Goal: Task Accomplishment & Management: Use online tool/utility

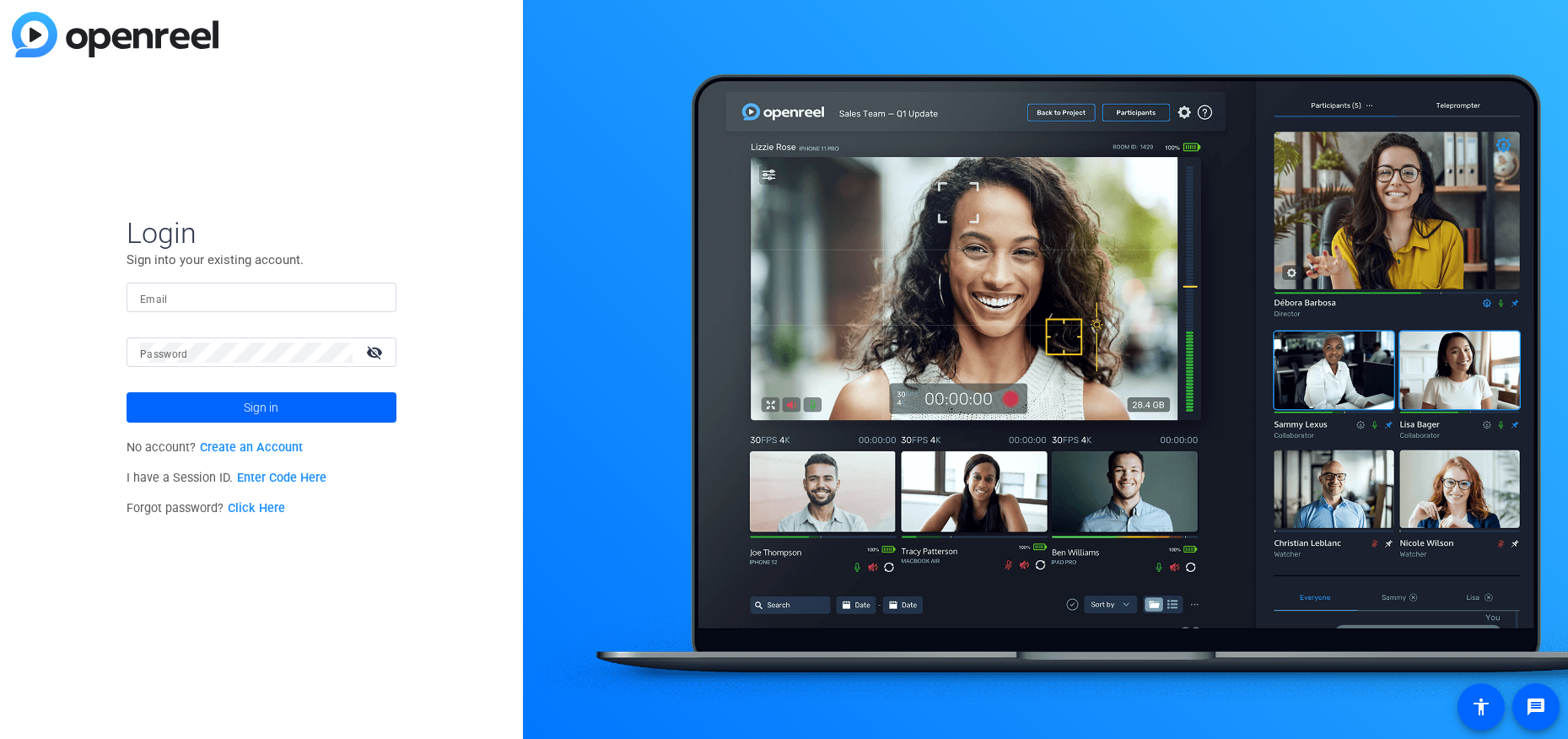
click at [281, 482] on link "Enter Code Here" at bounding box center [281, 477] width 89 height 14
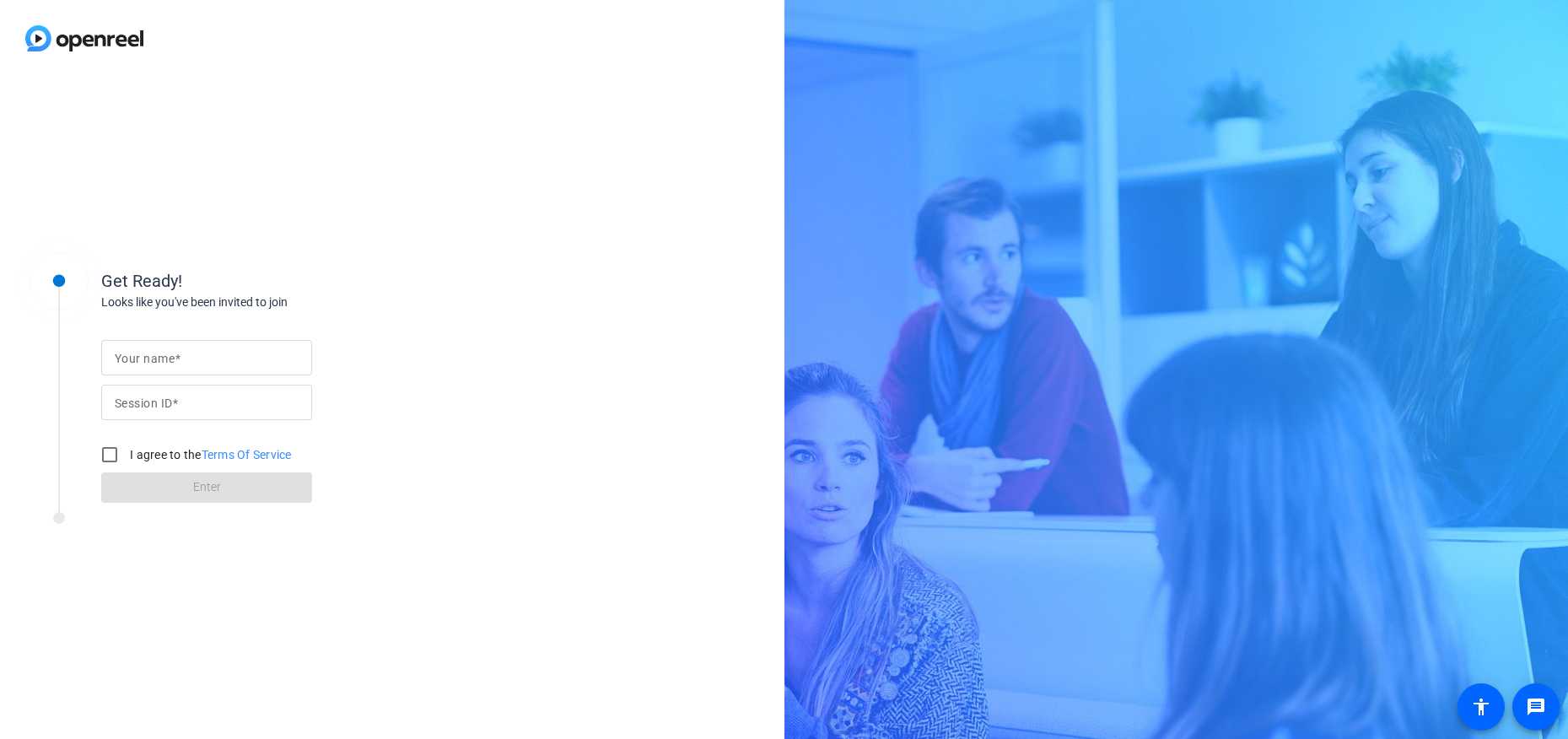
click at [191, 352] on input "Your name" at bounding box center [207, 357] width 183 height 21
type input "[PERSON_NAME]"
click at [186, 412] on input "Session ID" at bounding box center [207, 402] width 183 height 21
click at [124, 403] on mat-label "Session ID" at bounding box center [144, 403] width 58 height 13
click at [124, 403] on input "Session ID" at bounding box center [207, 402] width 183 height 21
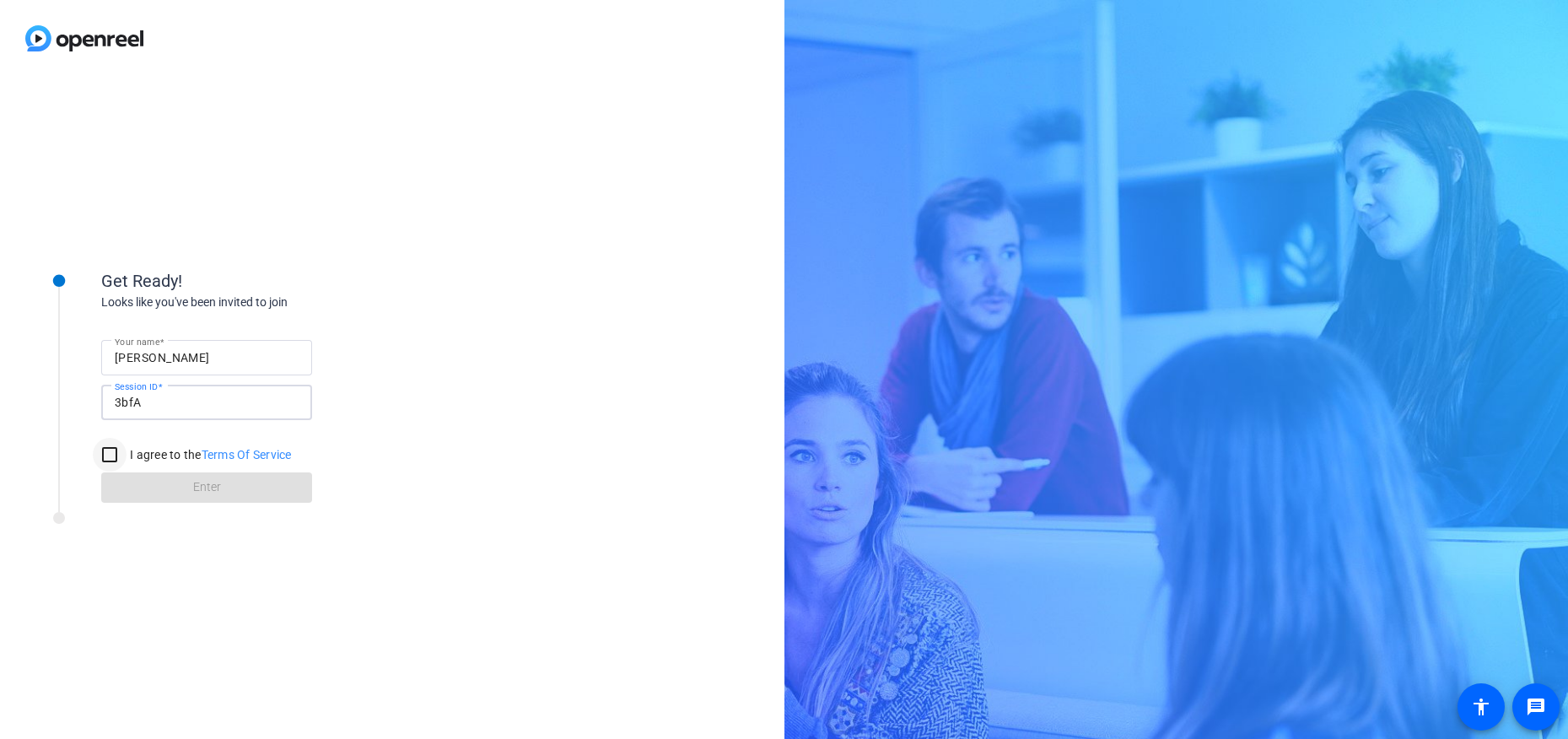
type input "3bfA"
click at [104, 455] on input "I agree to the Terms Of Service" at bounding box center [110, 455] width 34 height 34
checkbox input "true"
click at [197, 496] on span at bounding box center [207, 487] width 210 height 40
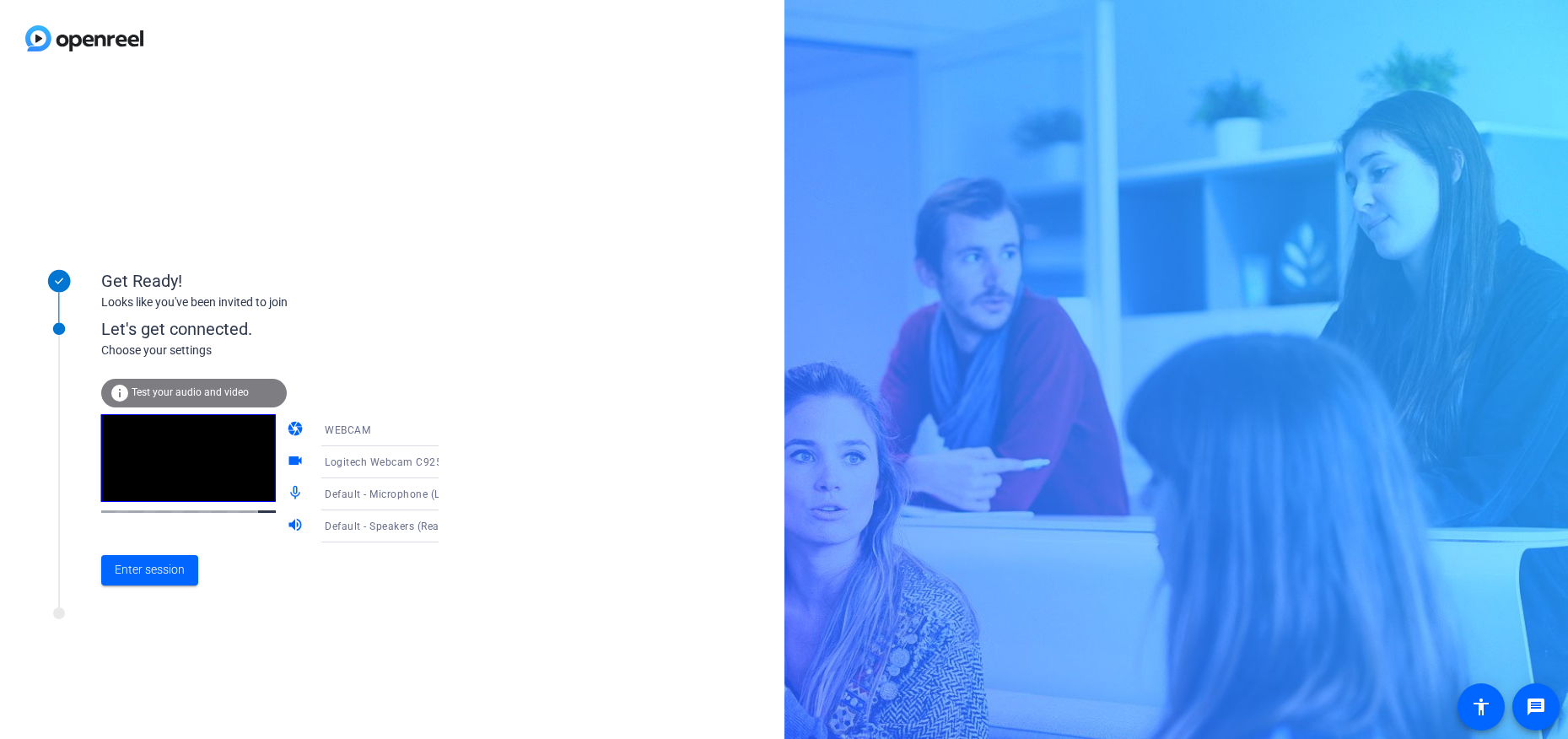
click at [344, 433] on span "WEBCAM" at bounding box center [347, 430] width 46 height 12
click at [332, 463] on span "WEBCAM" at bounding box center [324, 463] width 45 height 21
click at [373, 464] on span "Logitech Webcam C925e (046d:085b)" at bounding box center [418, 461] width 187 height 13
click at [349, 503] on span "Logitech Webcam C925e (046d:085b)" at bounding box center [366, 504] width 130 height 40
click at [211, 388] on span "Test your audio and video" at bounding box center [190, 392] width 117 height 12
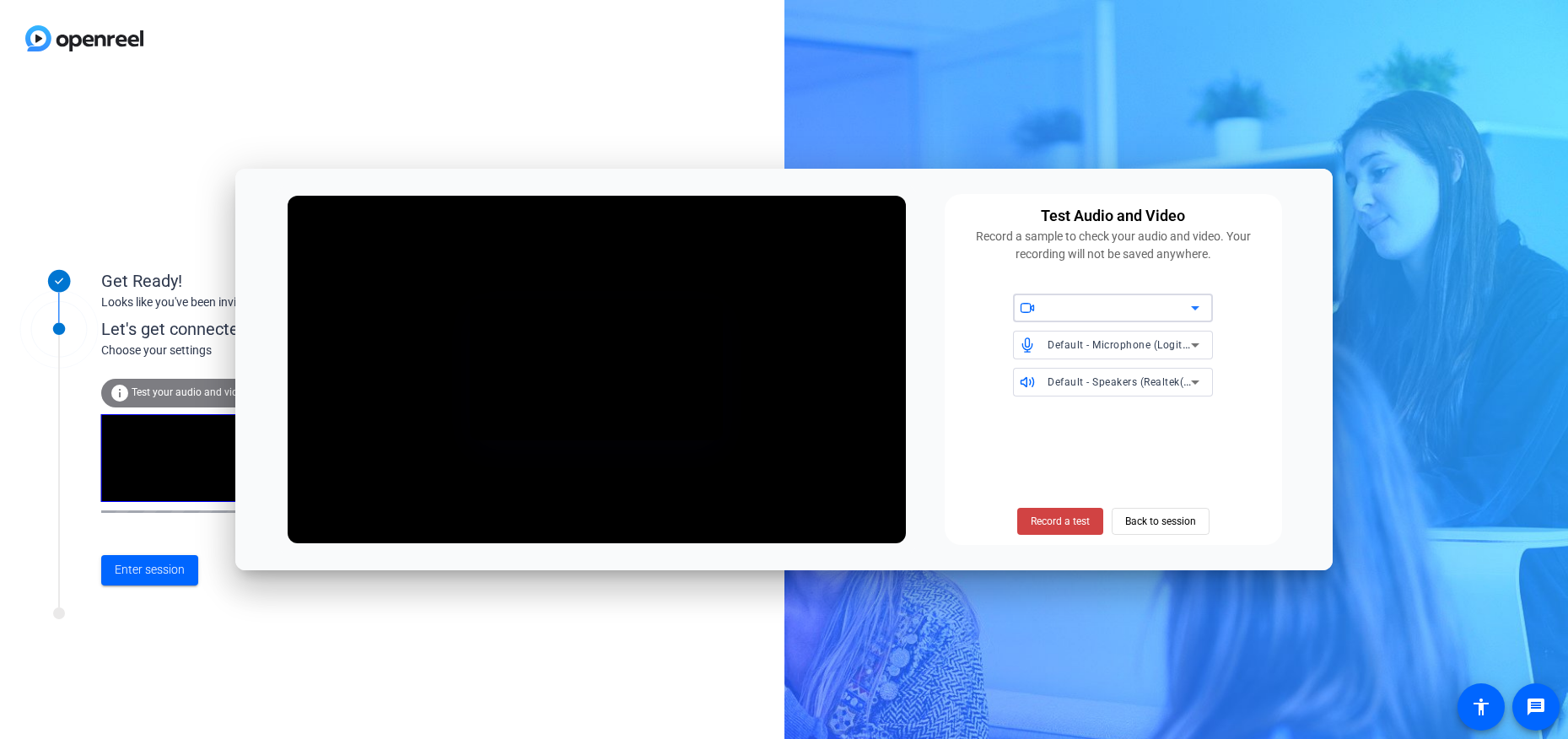
click at [1201, 313] on icon at bounding box center [1195, 307] width 21 height 21
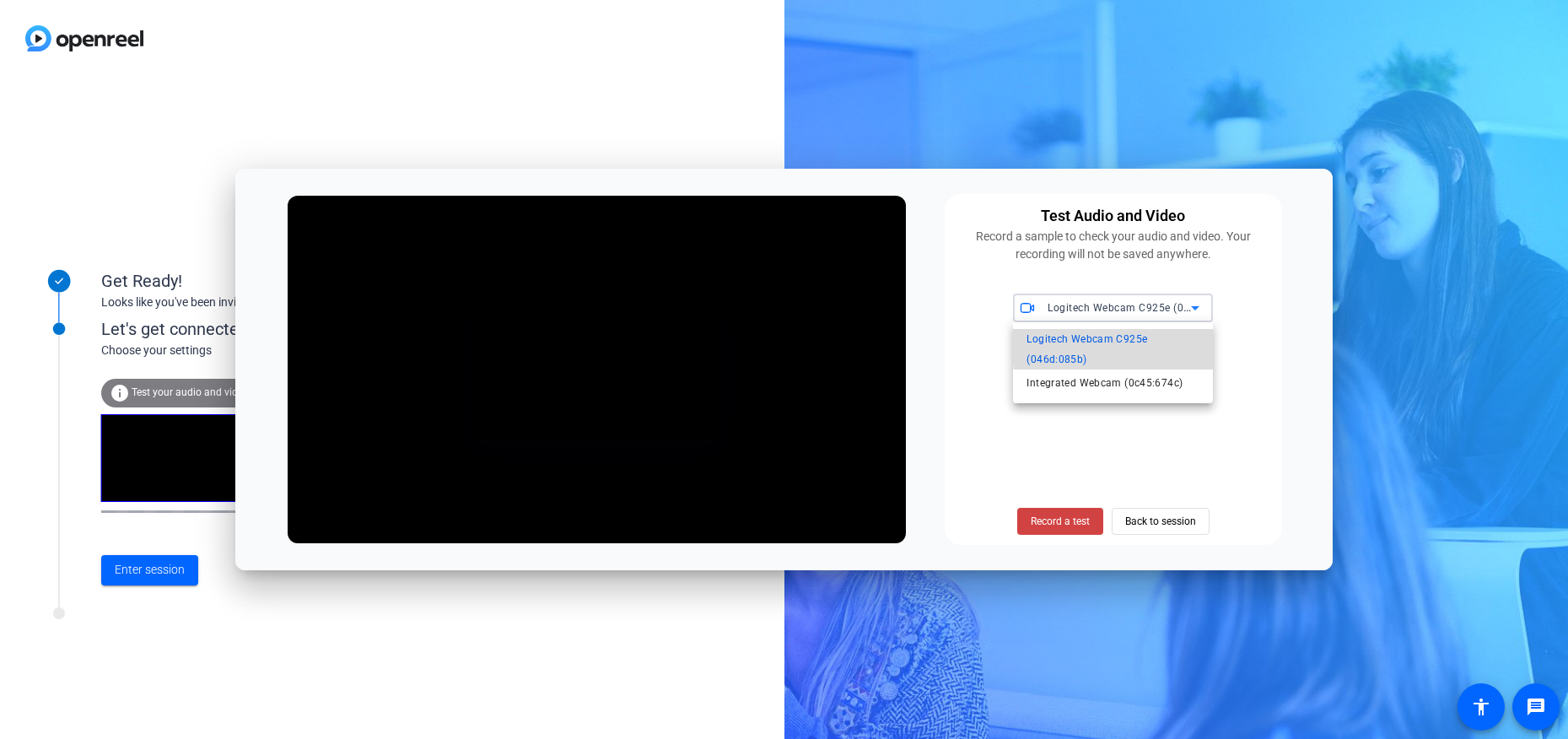
click at [1134, 345] on span "Logitech Webcam C925e (046d:085b)" at bounding box center [1112, 349] width 173 height 40
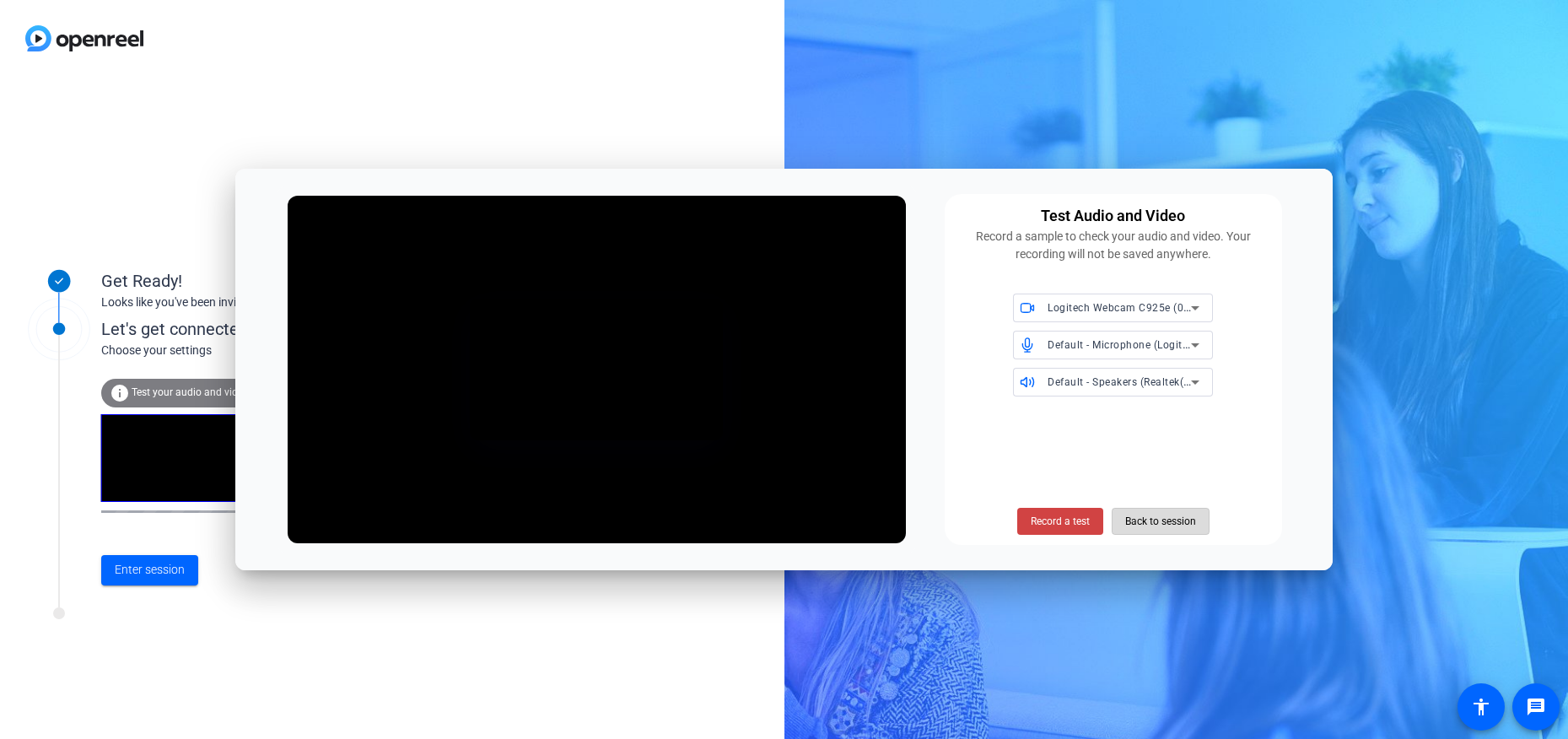
click at [1168, 522] on span "Back to session" at bounding box center [1160, 521] width 71 height 32
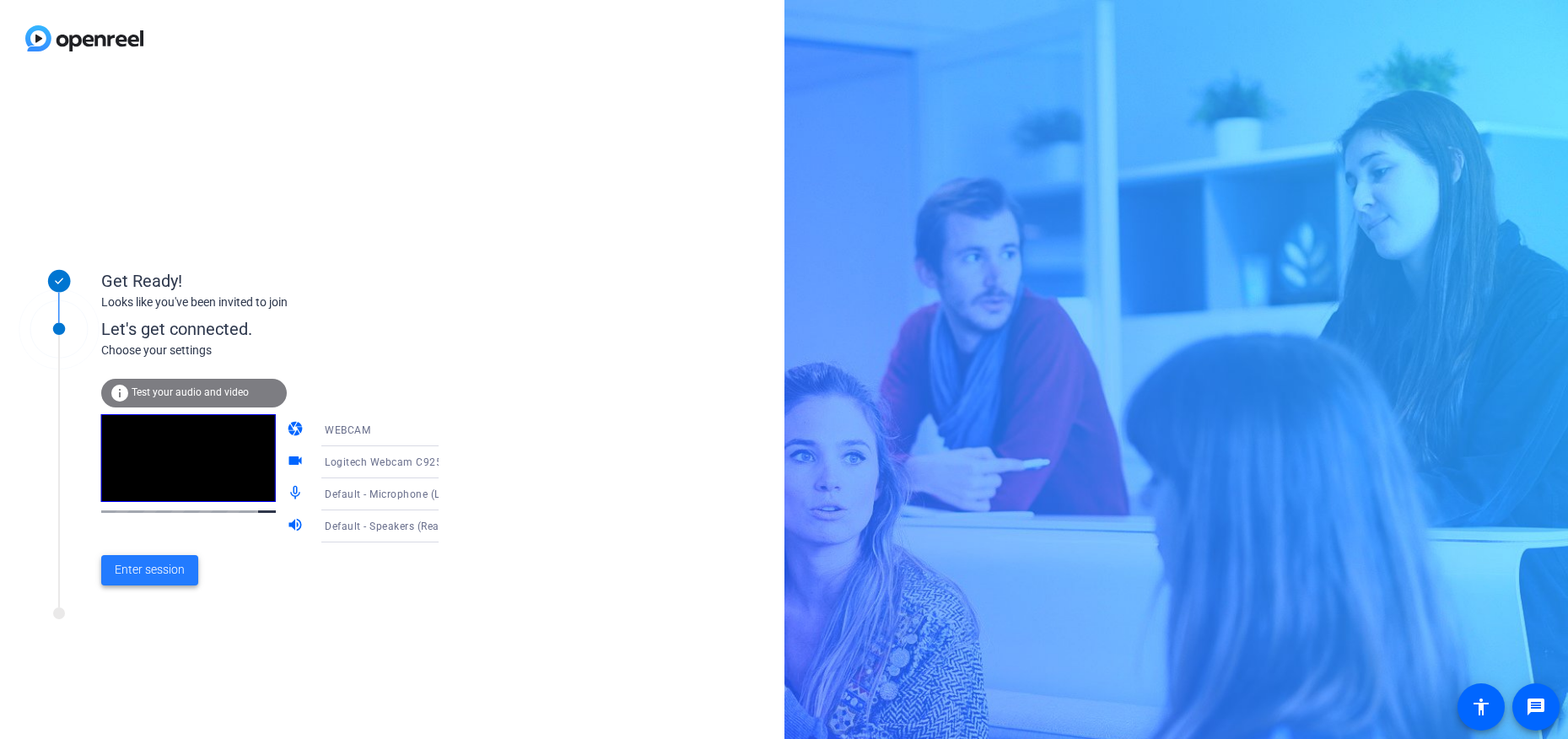
click at [159, 568] on span "Enter session" at bounding box center [150, 570] width 70 height 18
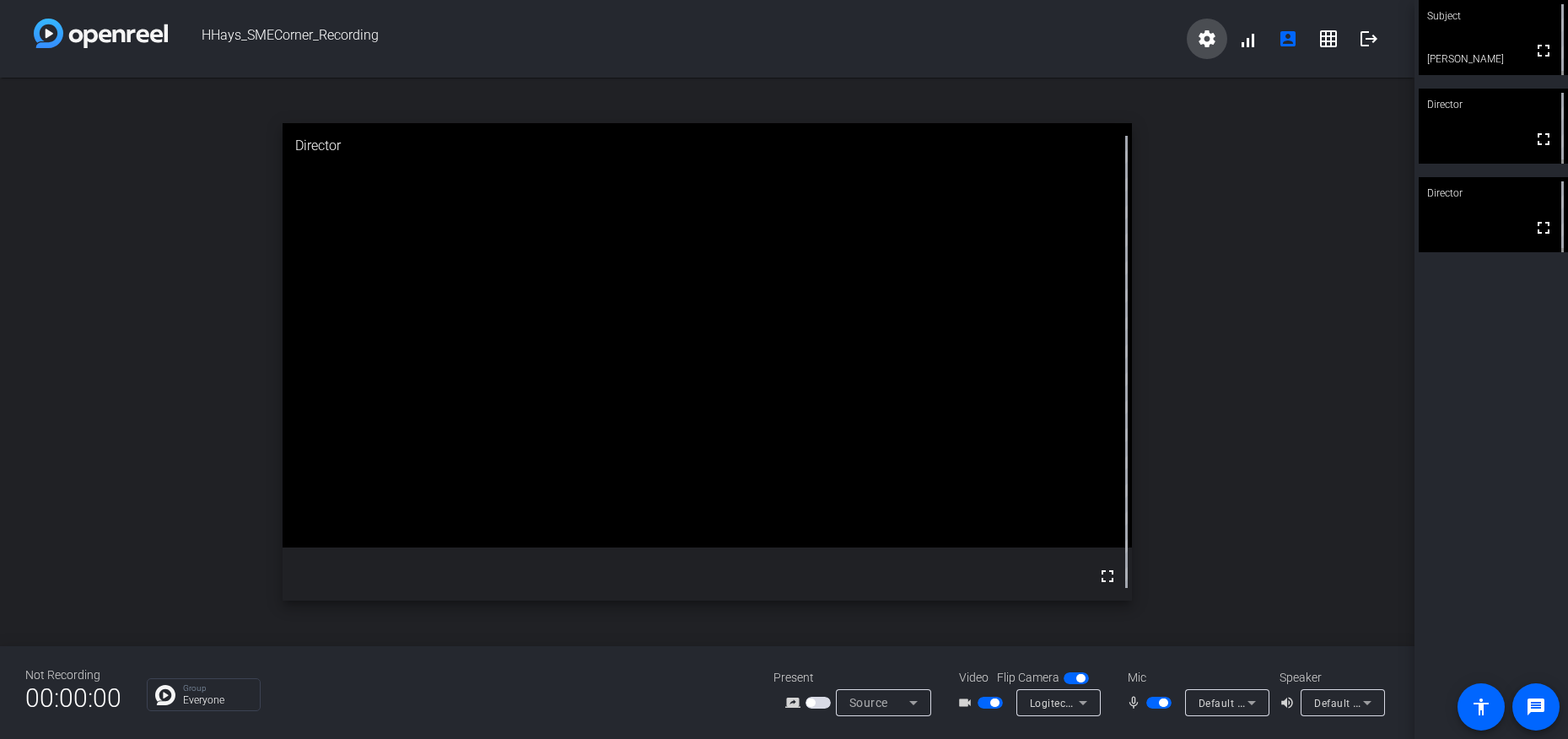
click at [1201, 41] on mat-icon "settings" at bounding box center [1207, 39] width 21 height 21
click at [1231, 193] on div at bounding box center [784, 370] width 1568 height 739
click at [984, 706] on span "button" at bounding box center [990, 702] width 25 height 12
click at [994, 704] on span "button" at bounding box center [990, 702] width 25 height 12
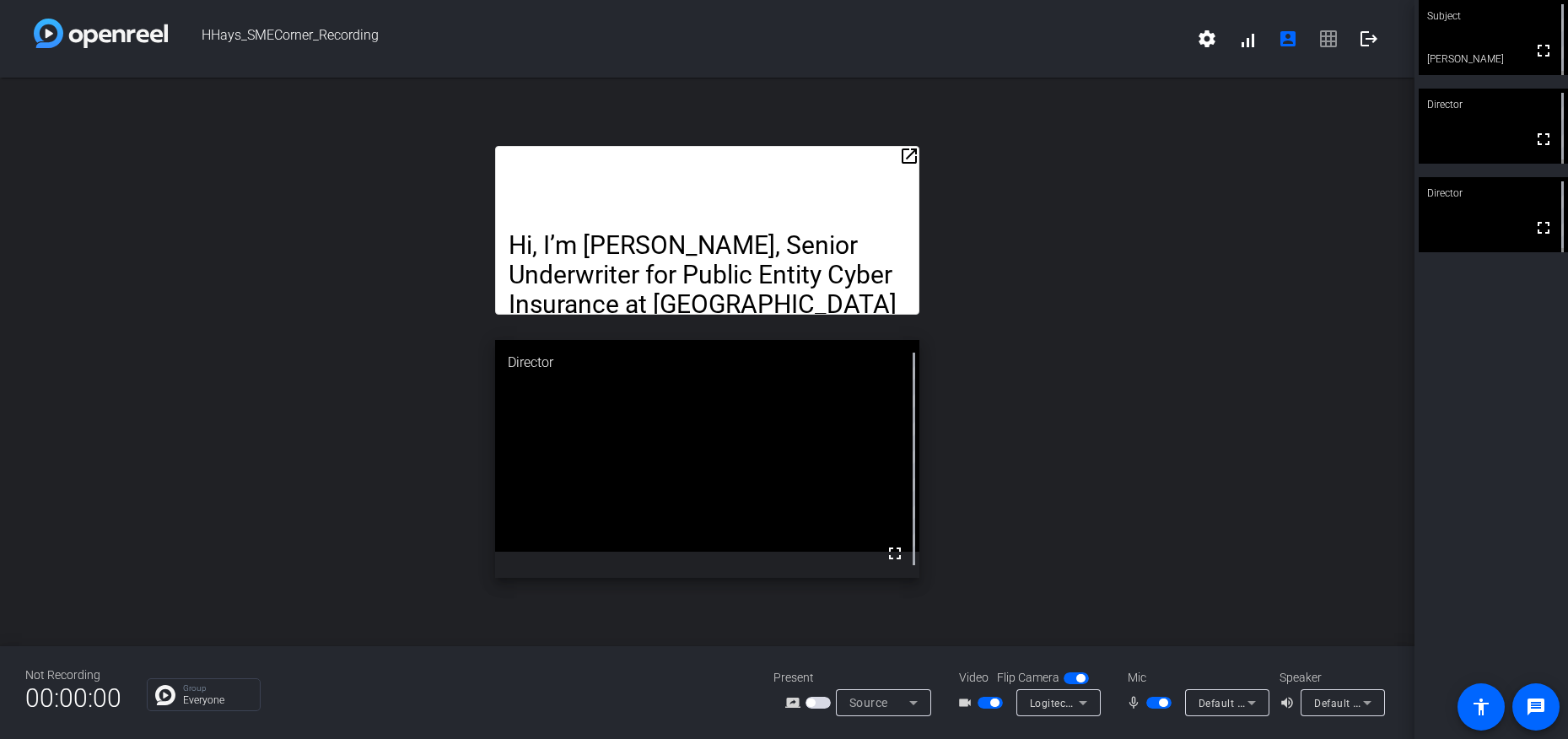
click at [914, 151] on mat-icon "open_in_new" at bounding box center [909, 156] width 21 height 21
